Goal: Find specific page/section: Find specific page/section

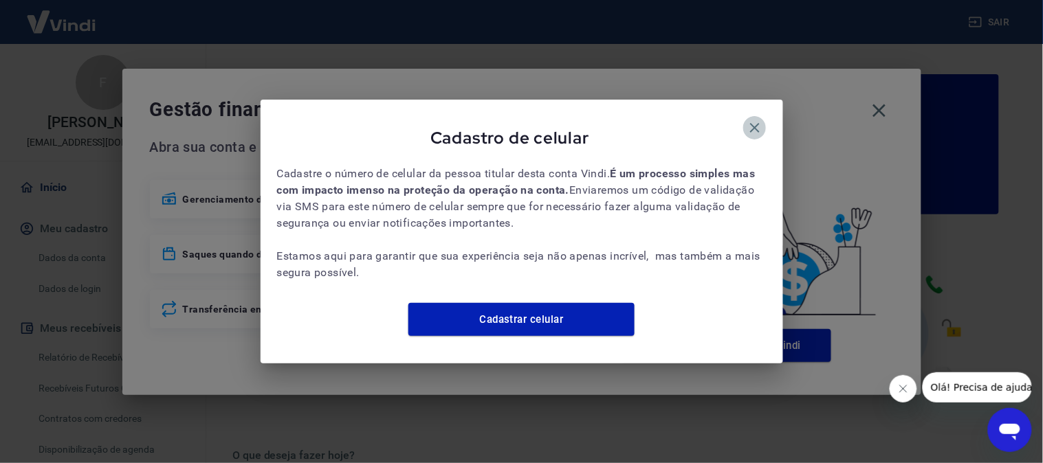
click at [753, 123] on icon "button" at bounding box center [755, 128] width 10 height 10
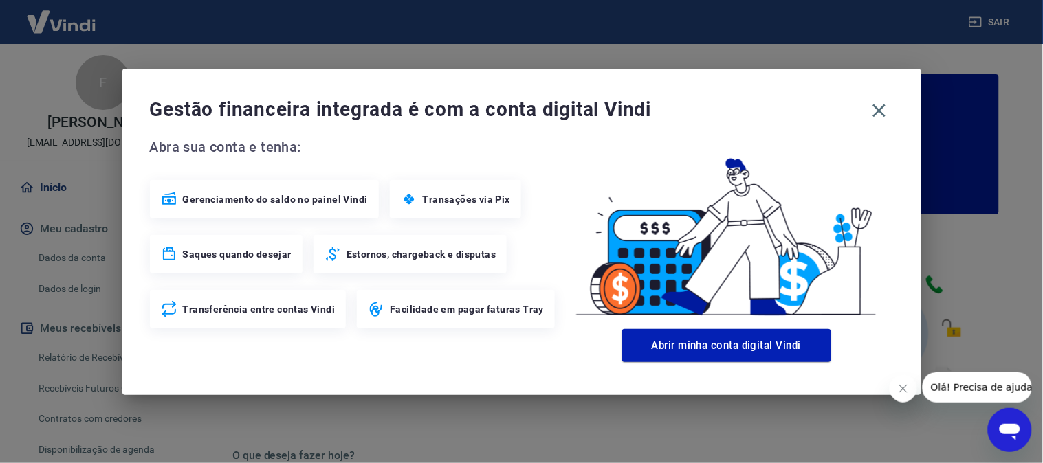
click at [860, 104] on span "Gestão financeira integrada é com a conta digital Vindi" at bounding box center [507, 109] width 715 height 27
click at [877, 110] on icon "button" at bounding box center [879, 111] width 22 height 22
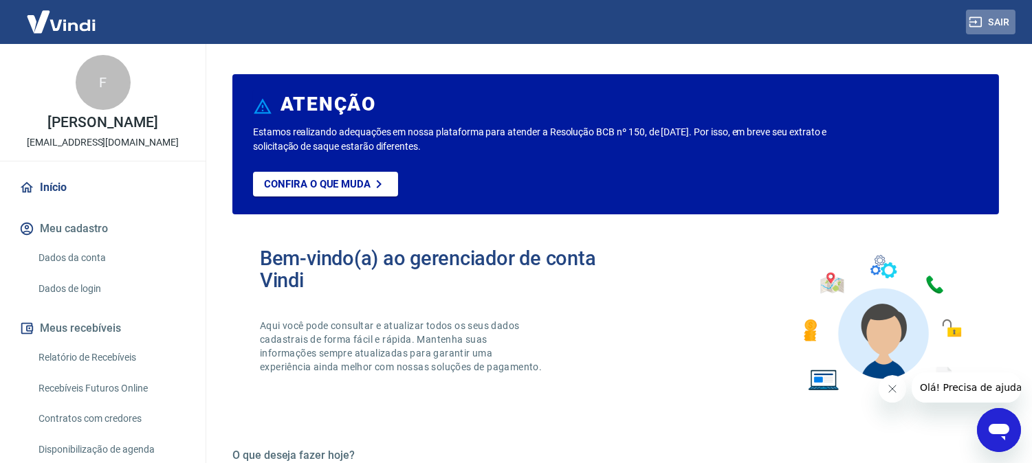
click at [993, 11] on button "Sair" at bounding box center [990, 22] width 49 height 25
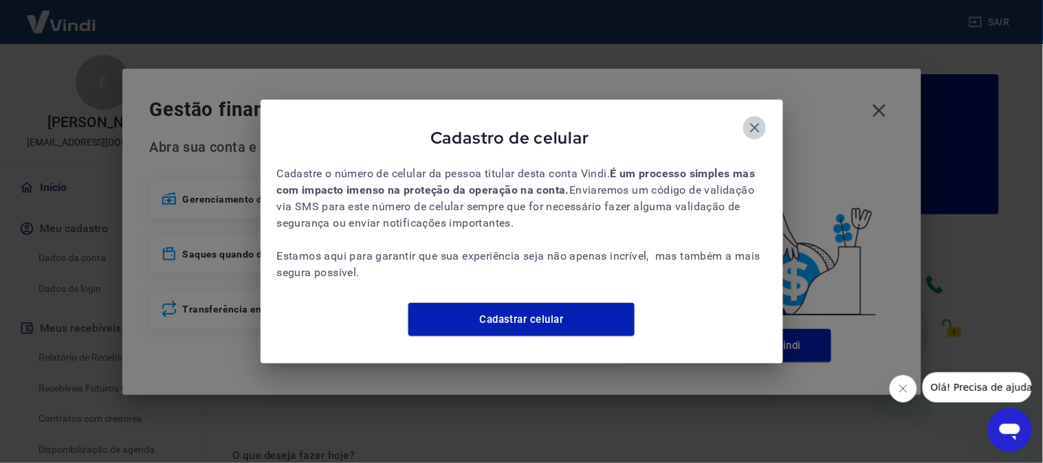
drag, startPoint x: 754, startPoint y: 118, endPoint x: 768, endPoint y: 121, distance: 14.0
click at [758, 120] on icon "button" at bounding box center [755, 128] width 16 height 16
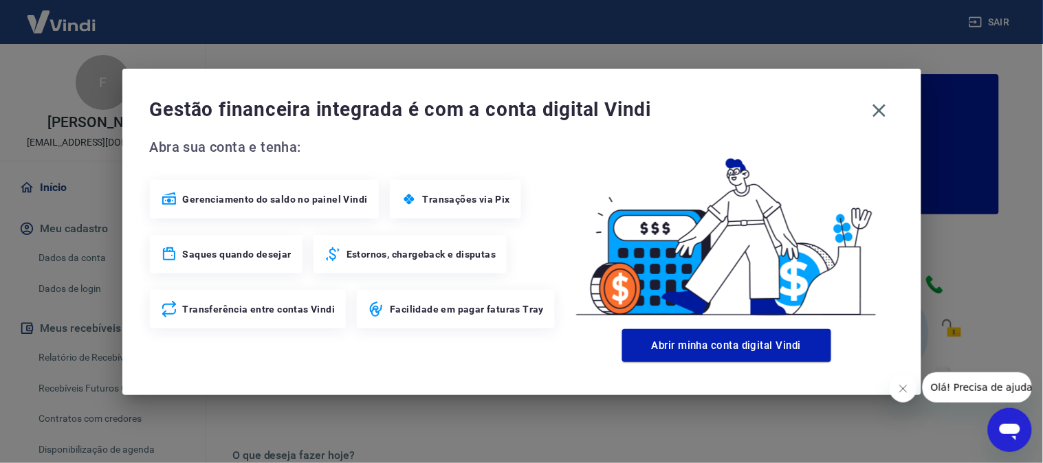
drag, startPoint x: 877, startPoint y: 113, endPoint x: 815, endPoint y: 155, distance: 73.8
click at [882, 113] on icon "button" at bounding box center [879, 111] width 22 height 22
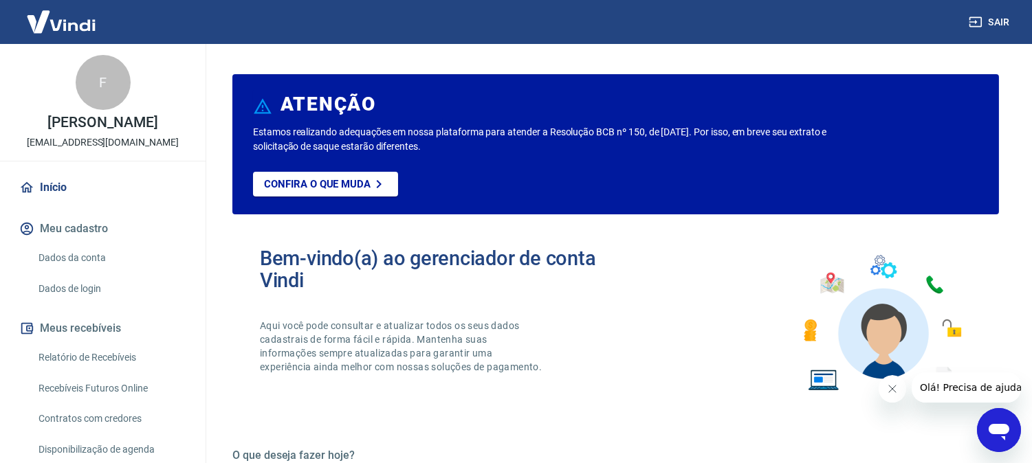
click at [93, 361] on link "Relatório de Recebíveis" at bounding box center [111, 358] width 156 height 28
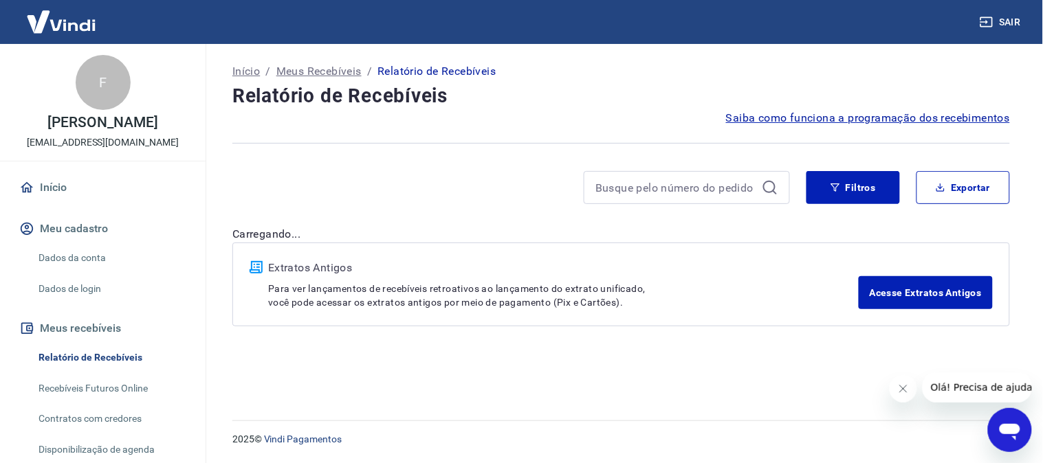
click at [49, 183] on link "Início" at bounding box center [102, 188] width 173 height 30
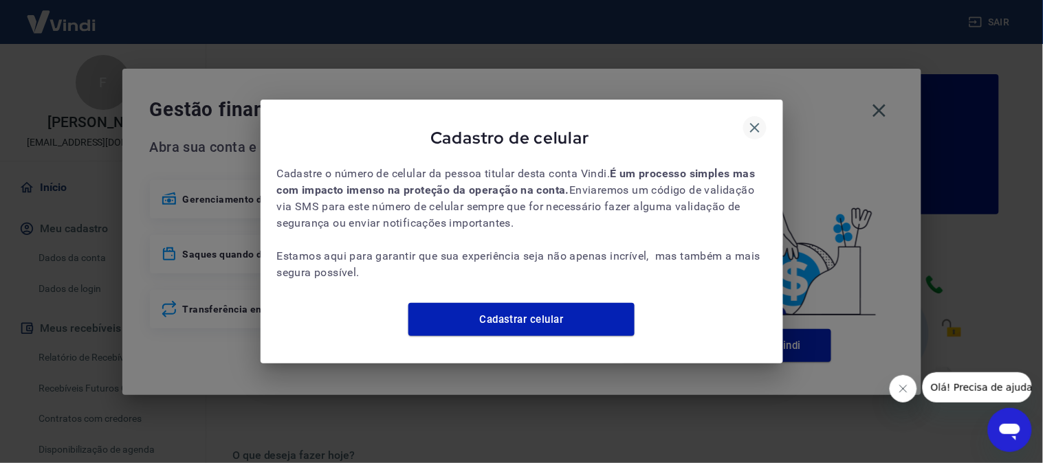
click at [748, 121] on button "button" at bounding box center [754, 127] width 23 height 23
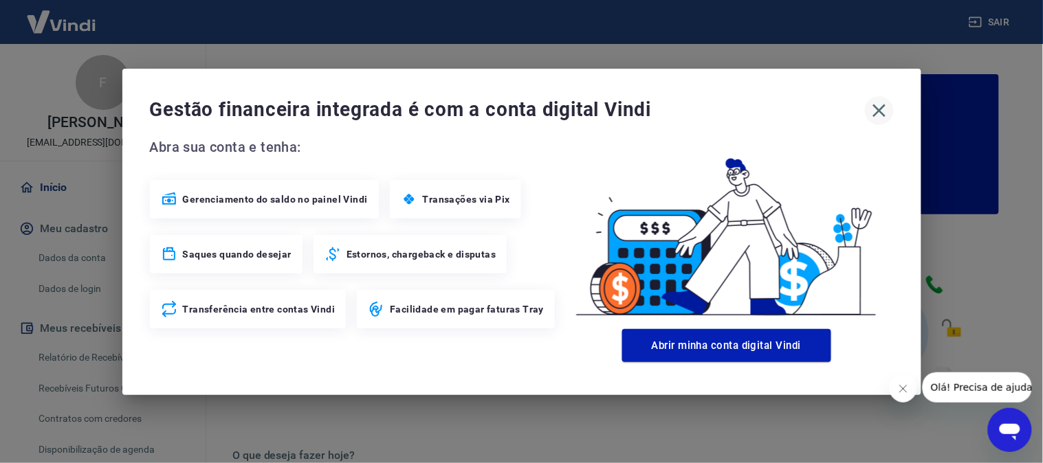
drag, startPoint x: 874, startPoint y: 110, endPoint x: 881, endPoint y: 110, distance: 7.6
click at [881, 110] on icon "button" at bounding box center [879, 111] width 22 height 22
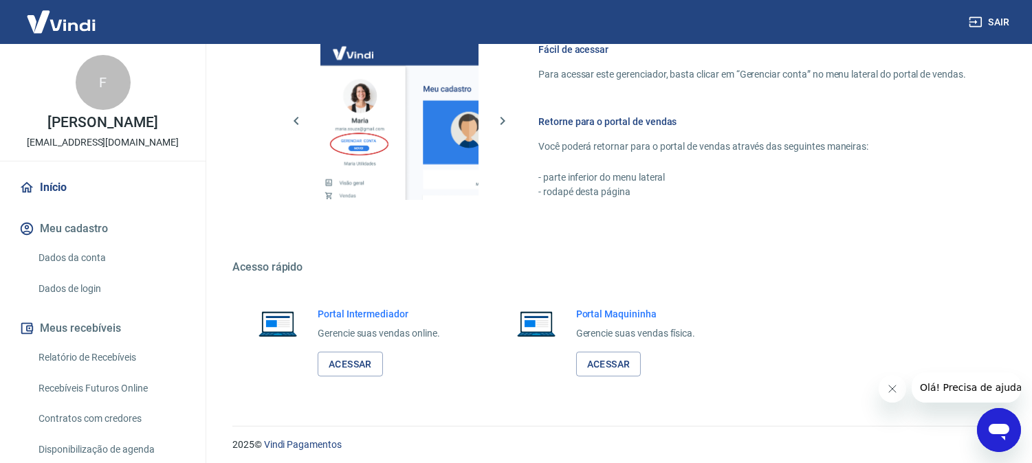
scroll to position [765, 0]
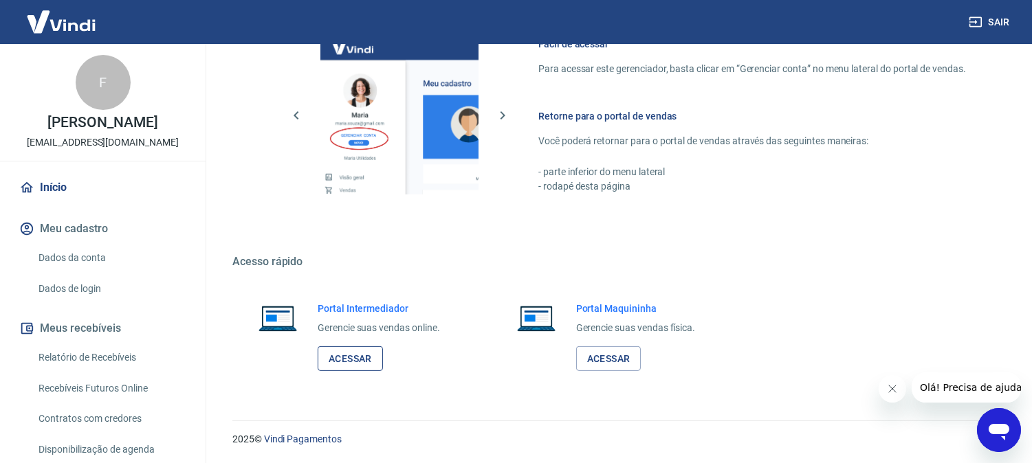
drag, startPoint x: 346, startPoint y: 351, endPoint x: 355, endPoint y: 367, distance: 18.2
click at [352, 363] on div "Portal Intermediador Gerencie suas vendas online. Acessar" at bounding box center [379, 337] width 122 height 70
click at [355, 367] on link "Acessar" at bounding box center [350, 358] width 65 height 25
